Goal: Information Seeking & Learning: Learn about a topic

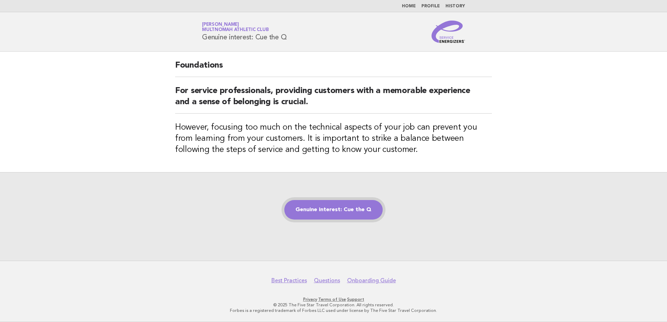
click at [326, 212] on link "Genuine interest: Cue the Q" at bounding box center [333, 210] width 98 height 20
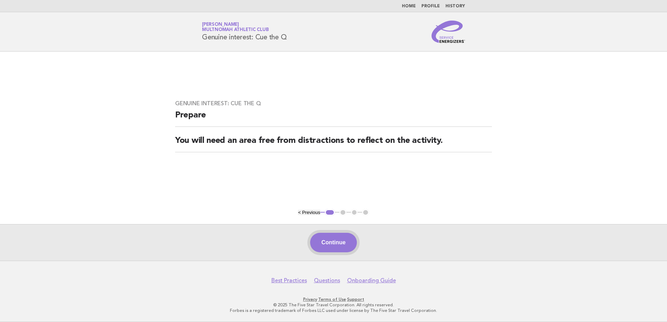
click at [332, 244] on button "Continue" at bounding box center [333, 243] width 46 height 20
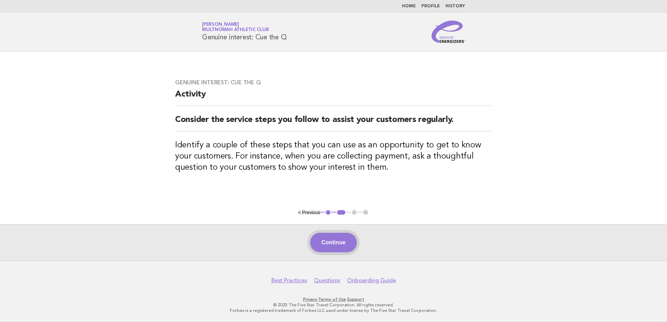
click at [334, 241] on button "Continue" at bounding box center [333, 243] width 46 height 20
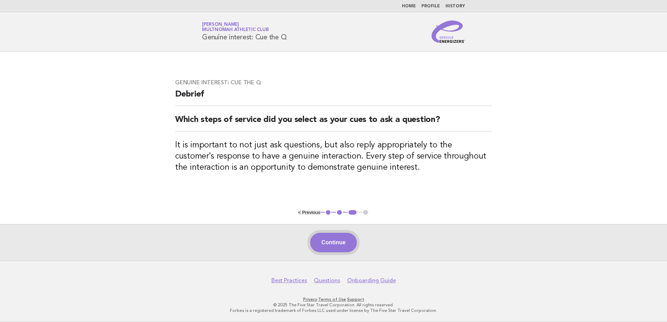
click at [326, 241] on button "Continue" at bounding box center [333, 243] width 46 height 20
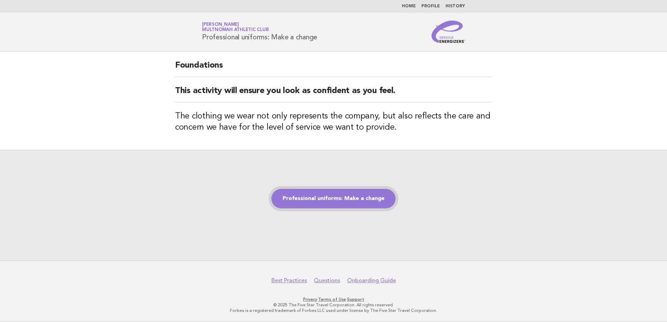
click at [350, 203] on link "Professional uniforms: Make a change" at bounding box center [333, 199] width 124 height 20
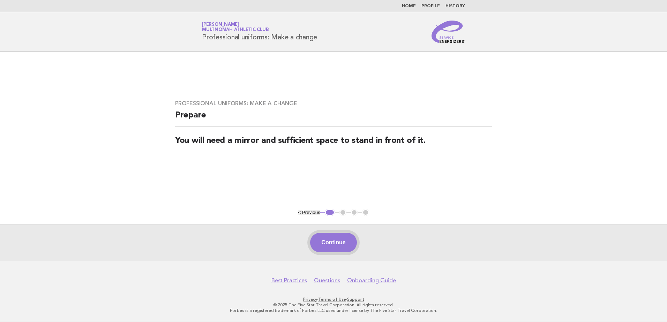
click at [333, 234] on button "Continue" at bounding box center [333, 243] width 46 height 20
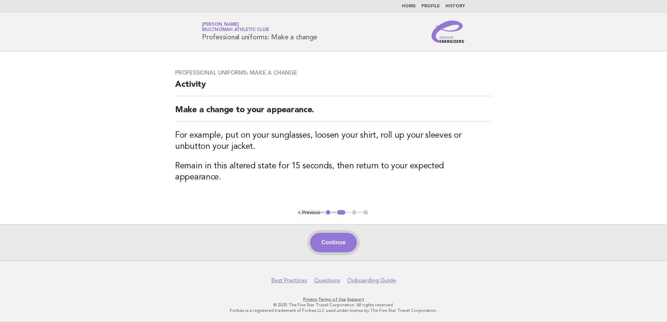
click at [344, 248] on button "Continue" at bounding box center [333, 243] width 46 height 20
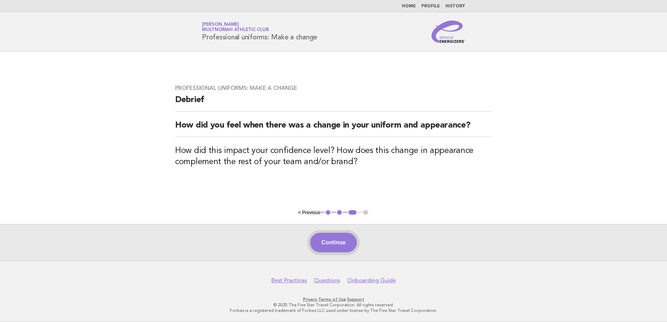
click at [346, 241] on button "Continue" at bounding box center [333, 243] width 46 height 20
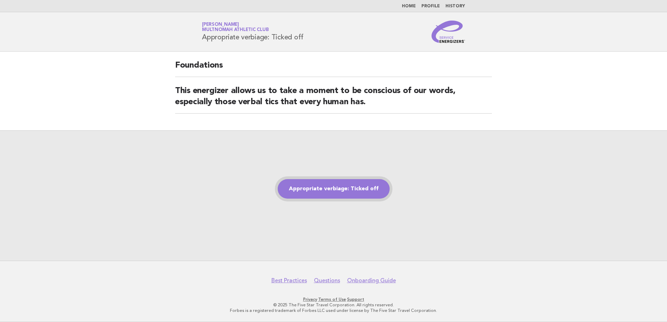
click at [336, 192] on link "Appropriate verbiage: Ticked off" at bounding box center [334, 189] width 112 height 20
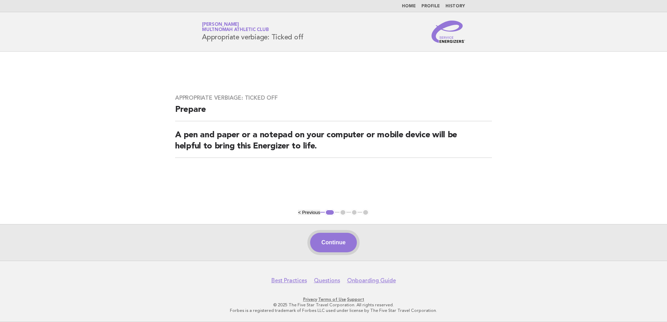
click at [333, 235] on button "Continue" at bounding box center [333, 243] width 46 height 20
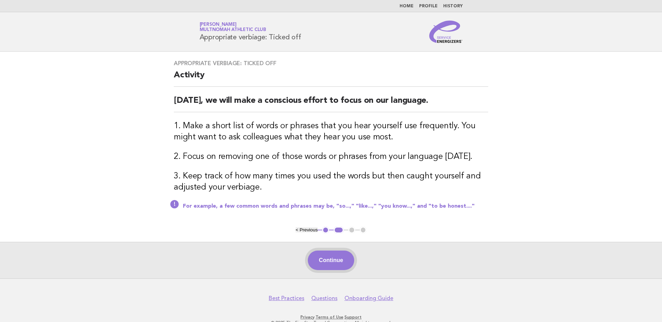
click at [322, 262] on button "Continue" at bounding box center [331, 261] width 46 height 20
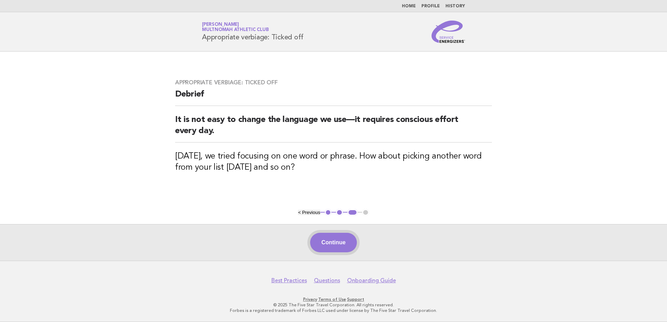
click at [336, 238] on button "Continue" at bounding box center [333, 243] width 46 height 20
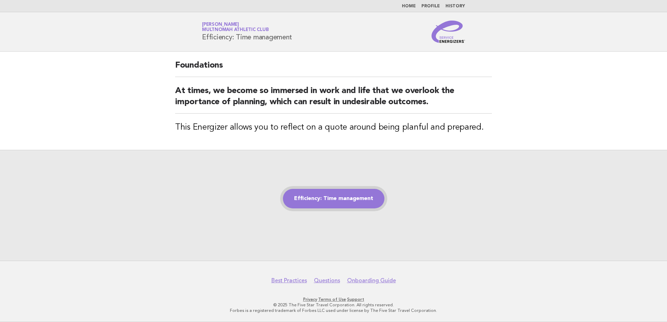
click at [343, 194] on link "Efficiency: Time management" at bounding box center [333, 199] width 101 height 20
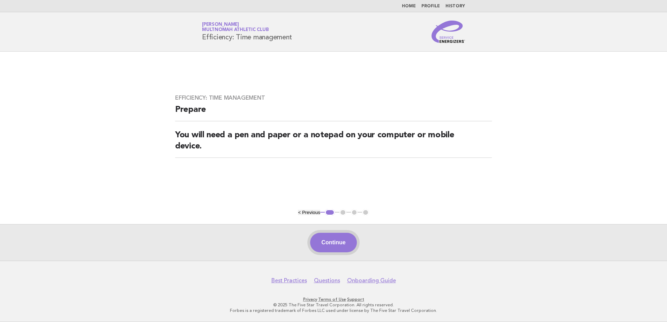
click at [325, 239] on button "Continue" at bounding box center [333, 243] width 46 height 20
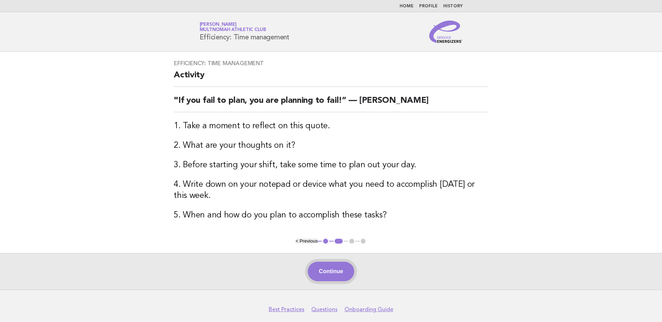
click at [336, 272] on button "Continue" at bounding box center [331, 272] width 46 height 20
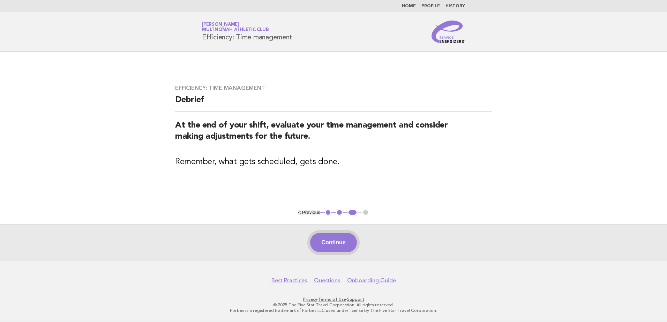
click at [344, 246] on button "Continue" at bounding box center [333, 243] width 46 height 20
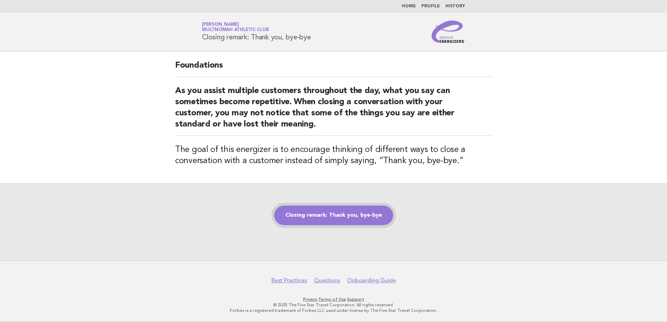
click at [363, 216] on link "Closing remark: Thank you, bye-bye" at bounding box center [333, 216] width 119 height 20
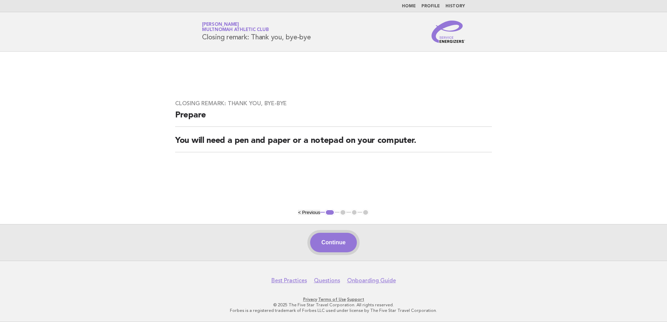
click at [349, 241] on button "Continue" at bounding box center [333, 243] width 46 height 20
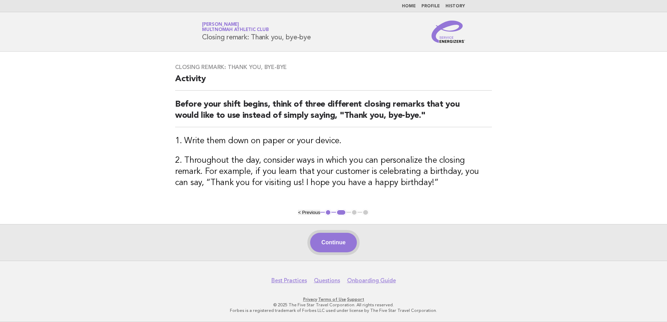
click at [338, 249] on button "Continue" at bounding box center [333, 243] width 46 height 20
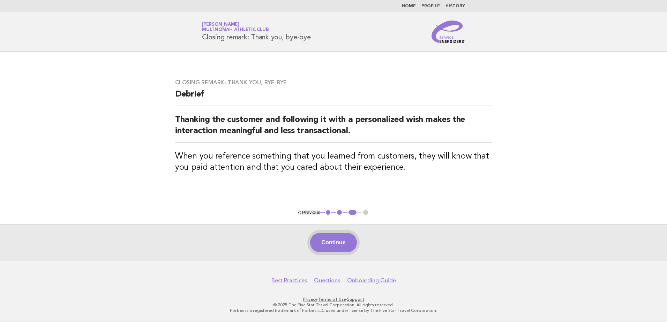
click at [338, 240] on button "Continue" at bounding box center [333, 243] width 46 height 20
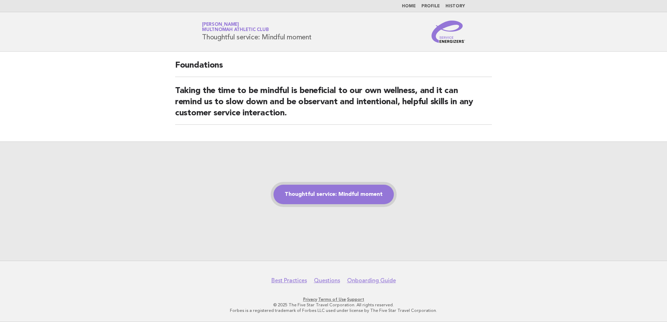
click at [332, 197] on link "Thoughtful service: Mindful moment" at bounding box center [333, 195] width 120 height 20
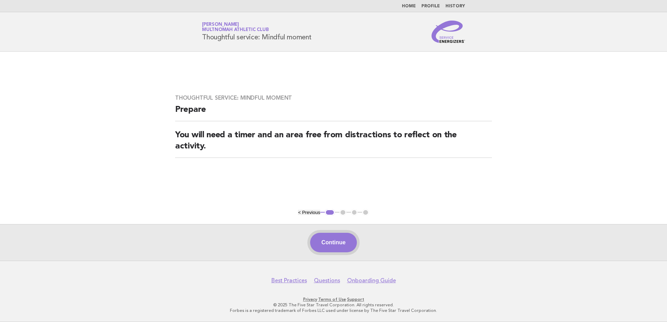
click at [332, 243] on button "Continue" at bounding box center [333, 243] width 46 height 20
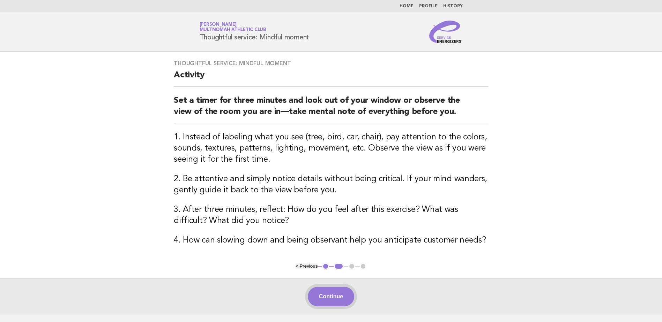
click at [334, 293] on button "Continue" at bounding box center [331, 297] width 46 height 20
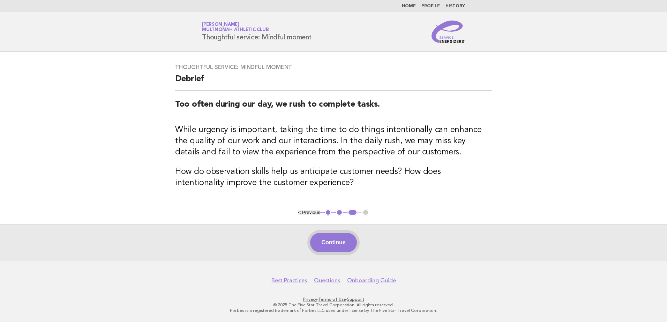
click at [324, 243] on button "Continue" at bounding box center [333, 243] width 46 height 20
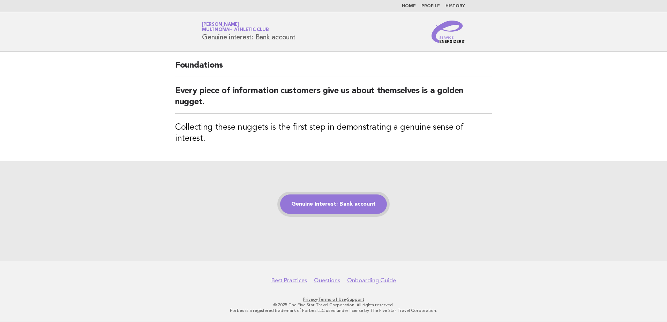
click at [340, 203] on link "Genuine interest: Bank account" at bounding box center [333, 205] width 107 height 20
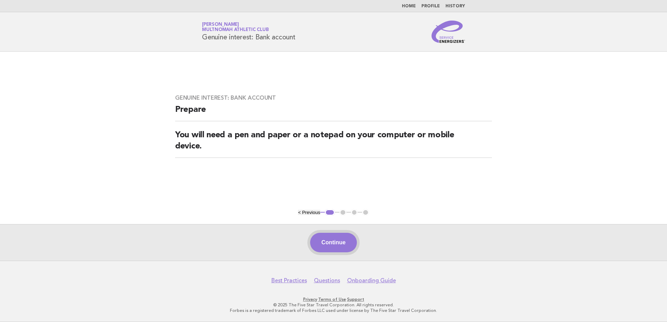
click at [343, 242] on button "Continue" at bounding box center [333, 243] width 46 height 20
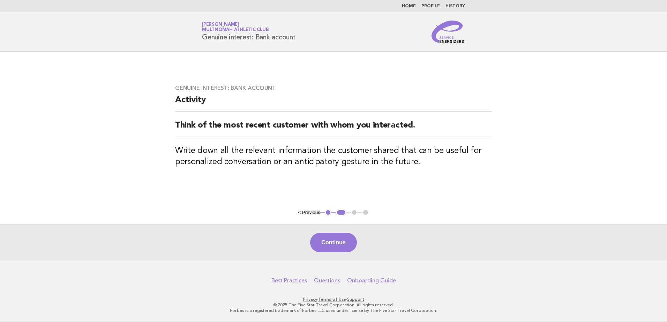
click at [343, 242] on button "Continue" at bounding box center [333, 243] width 46 height 20
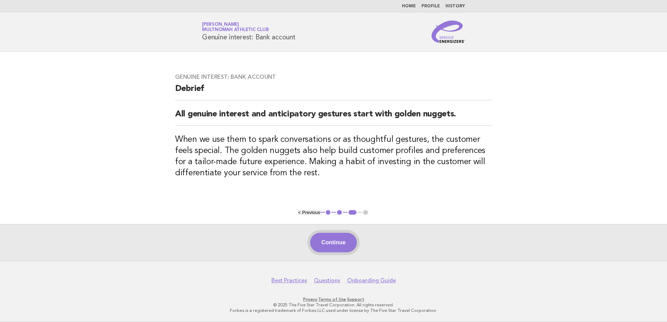
click at [331, 246] on button "Continue" at bounding box center [333, 243] width 46 height 20
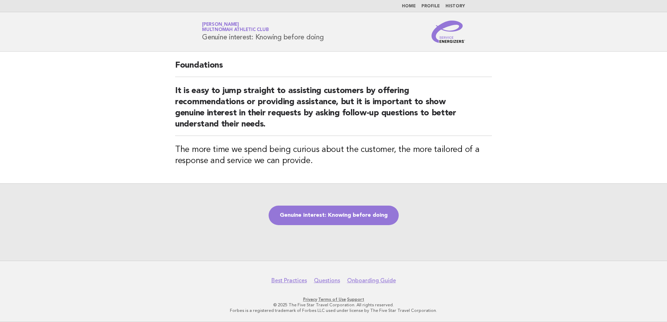
click at [344, 227] on div "Genuine interest: Knowing before doing" at bounding box center [333, 221] width 667 height 77
click at [344, 213] on link "Genuine interest: Knowing before doing" at bounding box center [334, 216] width 130 height 20
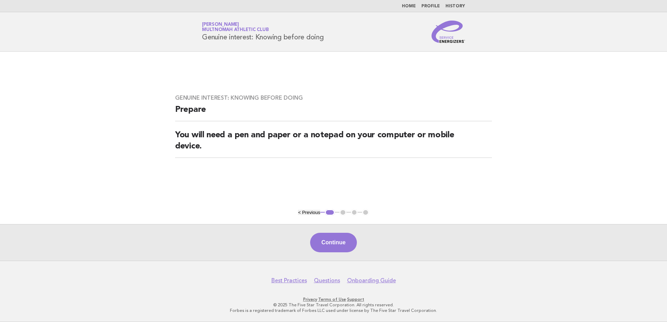
click at [327, 232] on div "Continue" at bounding box center [333, 242] width 667 height 37
click at [330, 239] on button "Continue" at bounding box center [333, 243] width 46 height 20
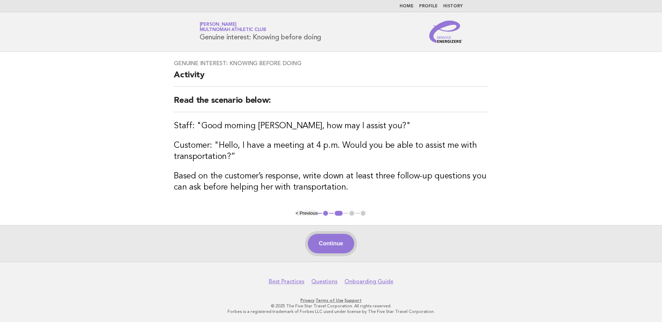
click at [322, 250] on button "Continue" at bounding box center [331, 244] width 46 height 20
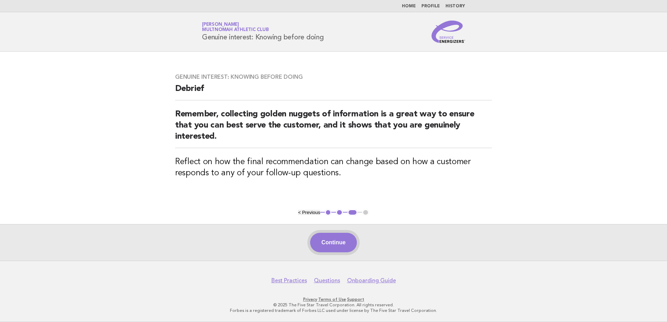
click at [330, 241] on button "Continue" at bounding box center [333, 243] width 46 height 20
